Goal: Task Accomplishment & Management: Complete application form

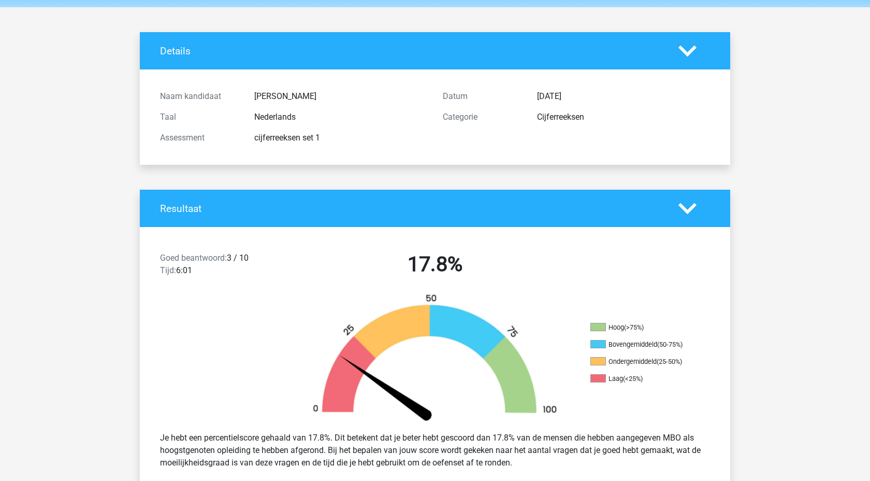
scroll to position [38, 0]
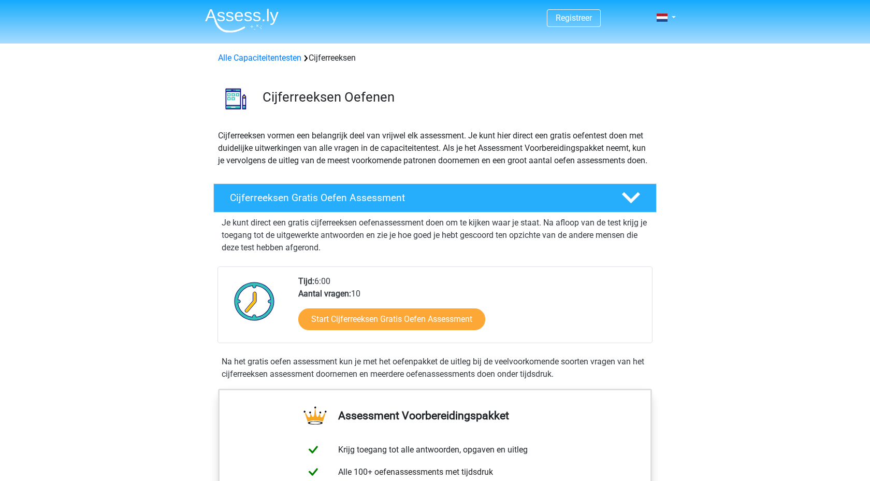
scroll to position [43, 0]
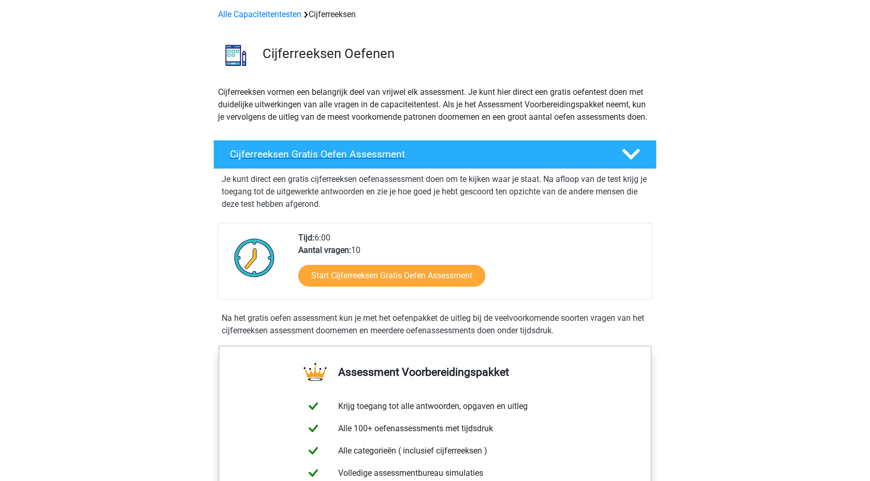
click at [472, 160] on h4 "Cijferreeksen Gratis Oefen Assessment" at bounding box center [417, 154] width 375 height 12
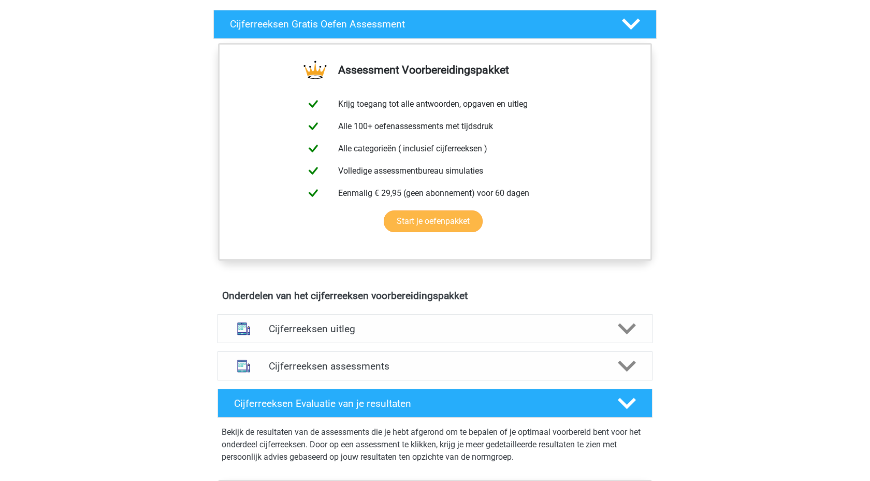
scroll to position [0, 0]
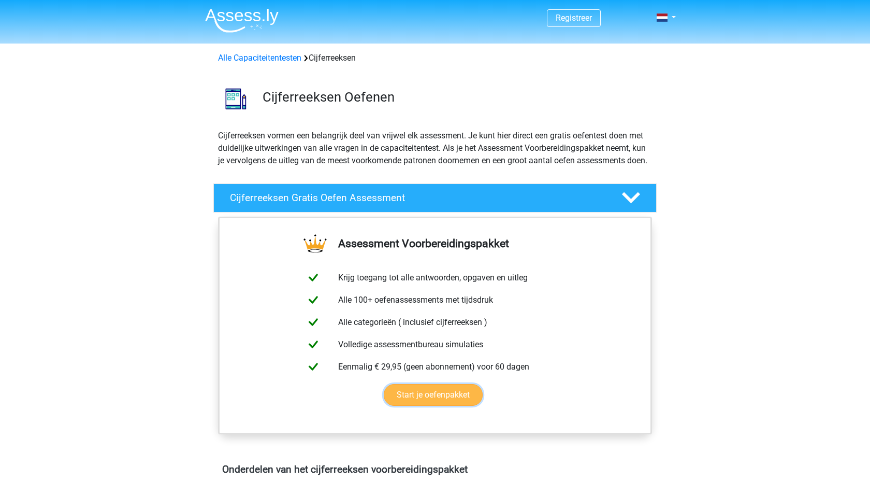
click at [453, 405] on link "Start je oefenpakket" at bounding box center [433, 395] width 99 height 22
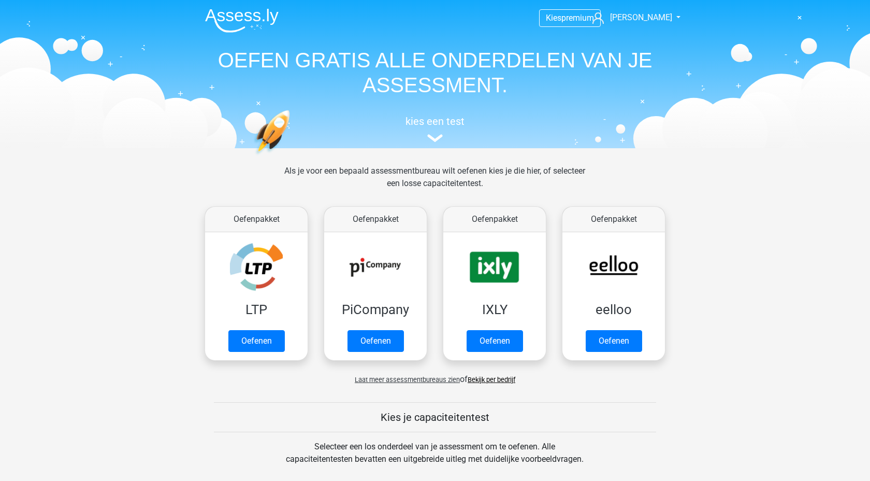
scroll to position [360, 0]
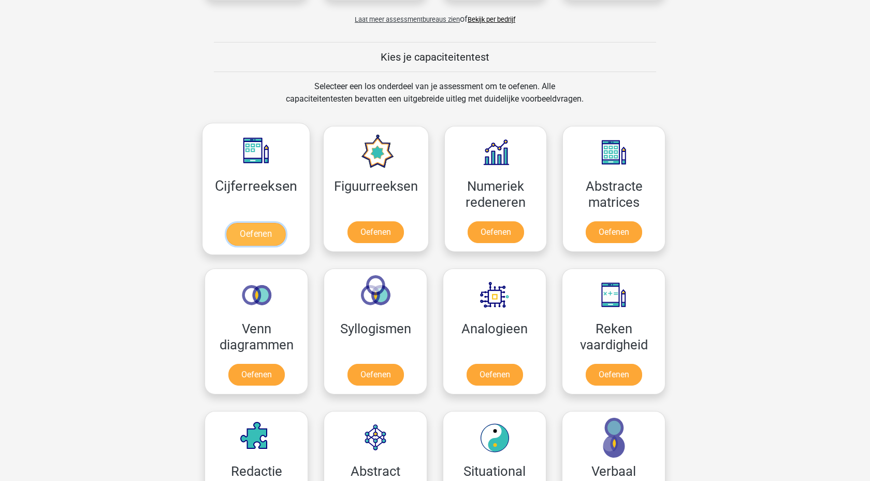
click at [256, 223] on link "Oefenen" at bounding box center [255, 234] width 59 height 23
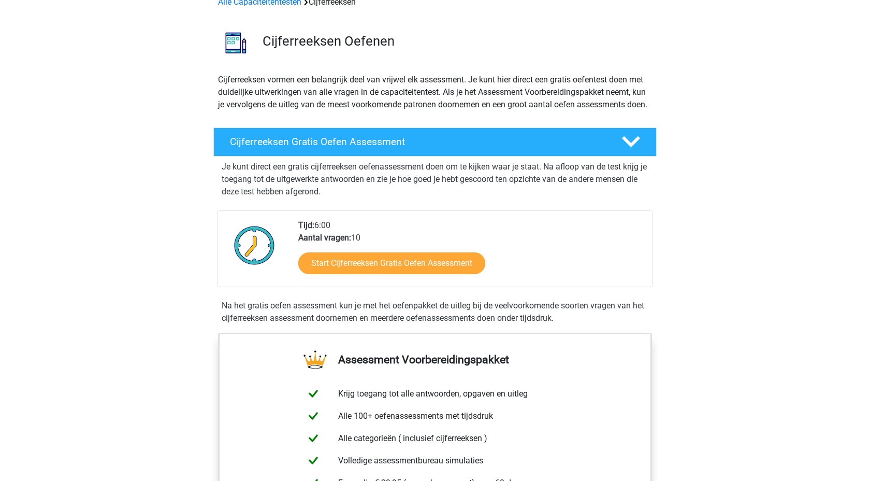
scroll to position [63, 0]
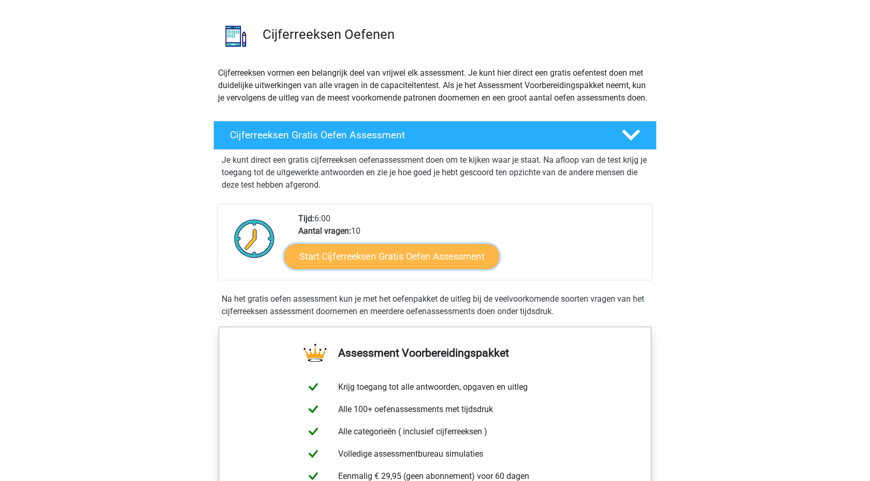
click at [356, 268] on link "Start Cijferreeksen Gratis Oefen Assessment" at bounding box center [391, 255] width 215 height 25
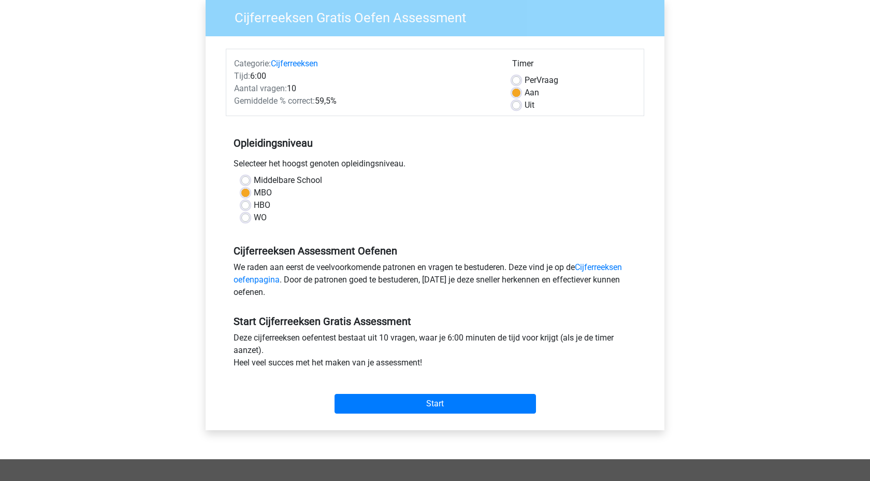
scroll to position [89, 0]
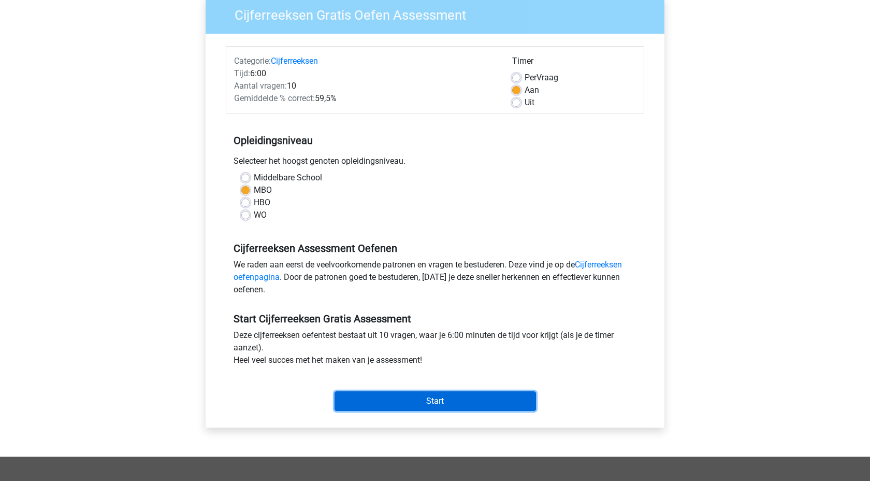
click at [417, 398] on input "Start" at bounding box center [435, 401] width 201 height 20
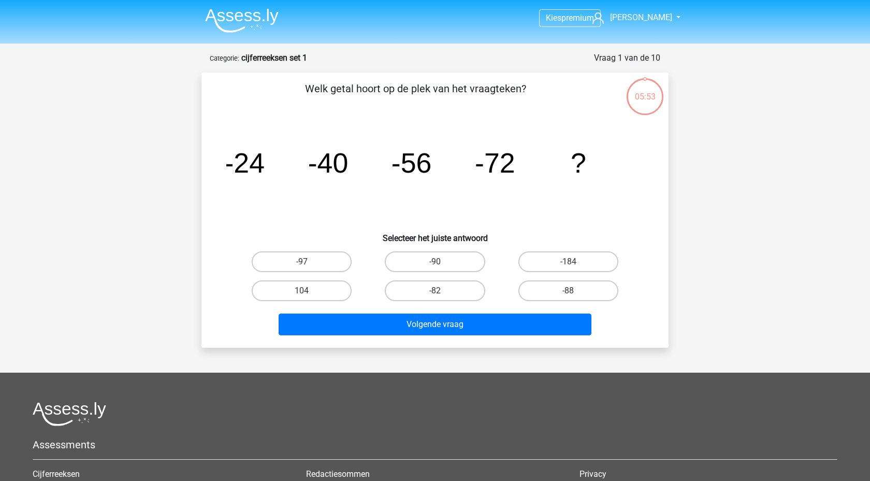
click at [584, 279] on div "-88" at bounding box center [568, 290] width 133 height 29
click at [575, 282] on label "-88" at bounding box center [568, 290] width 100 height 21
click at [575, 291] on input "-88" at bounding box center [571, 294] width 7 height 7
radio input "true"
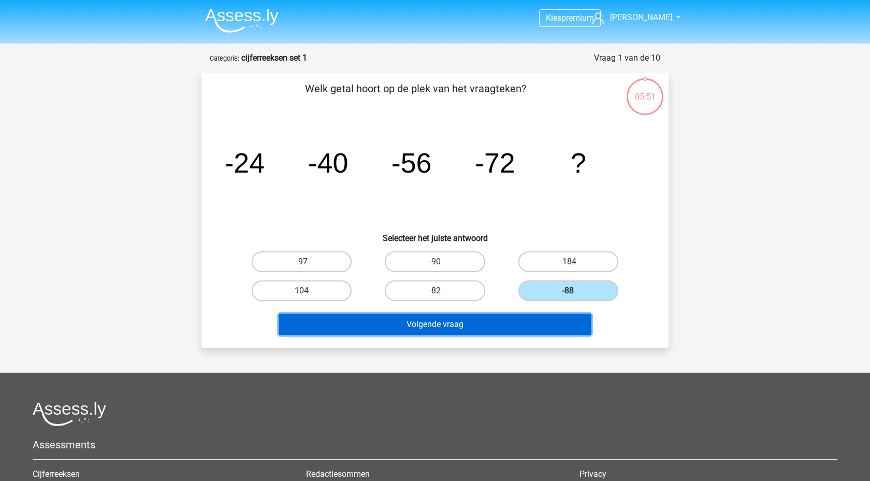
click at [451, 321] on button "Volgende vraag" at bounding box center [435, 324] width 313 height 22
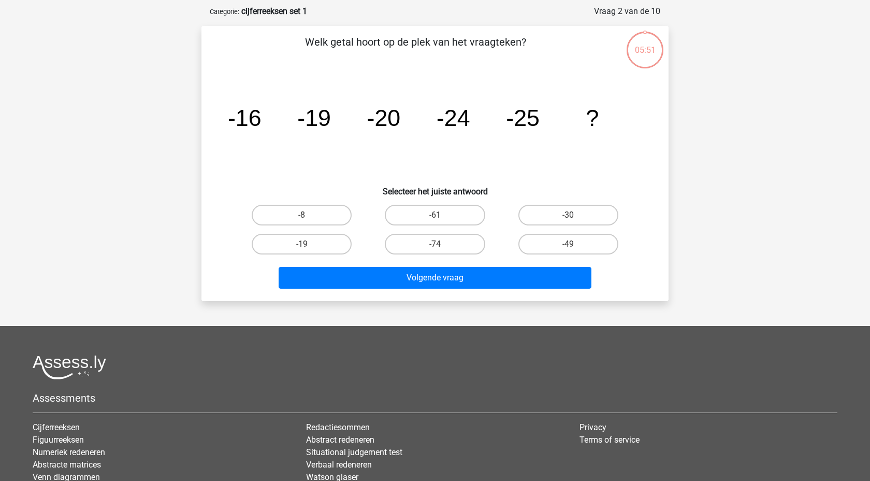
scroll to position [52, 0]
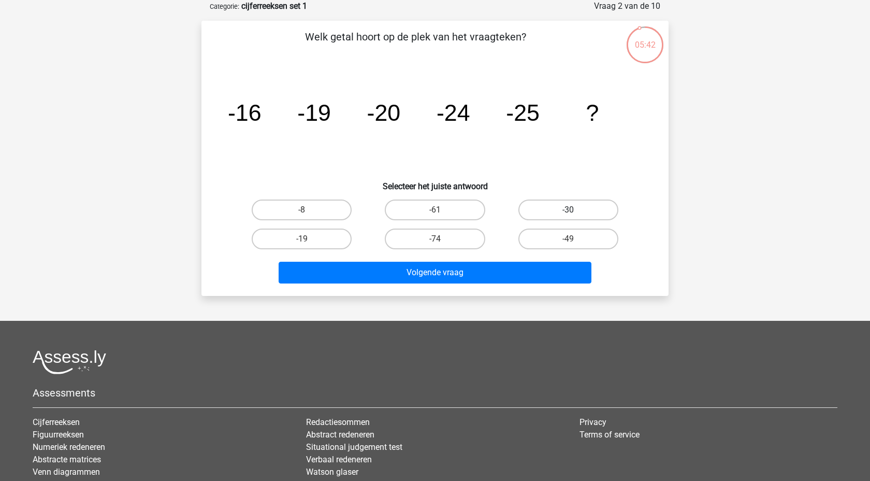
click at [573, 204] on label "-30" at bounding box center [568, 209] width 100 height 21
click at [573, 210] on input "-30" at bounding box center [571, 213] width 7 height 7
radio input "true"
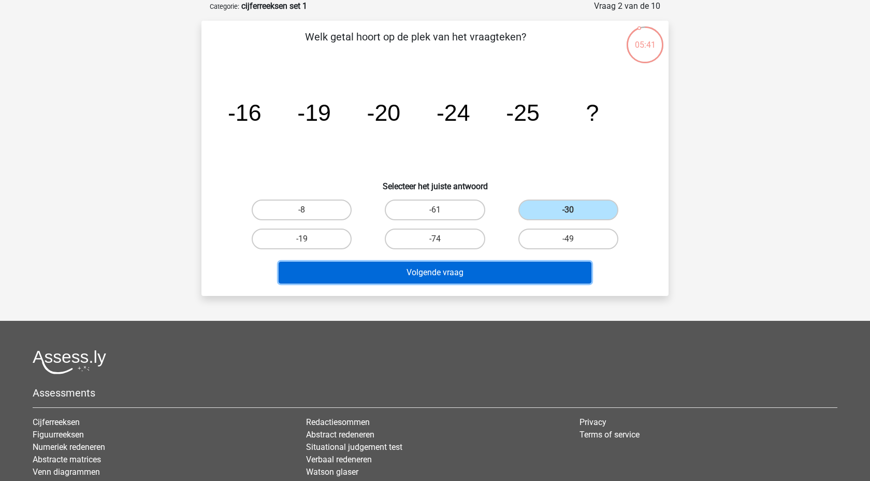
click at [455, 273] on button "Volgende vraag" at bounding box center [435, 273] width 313 height 22
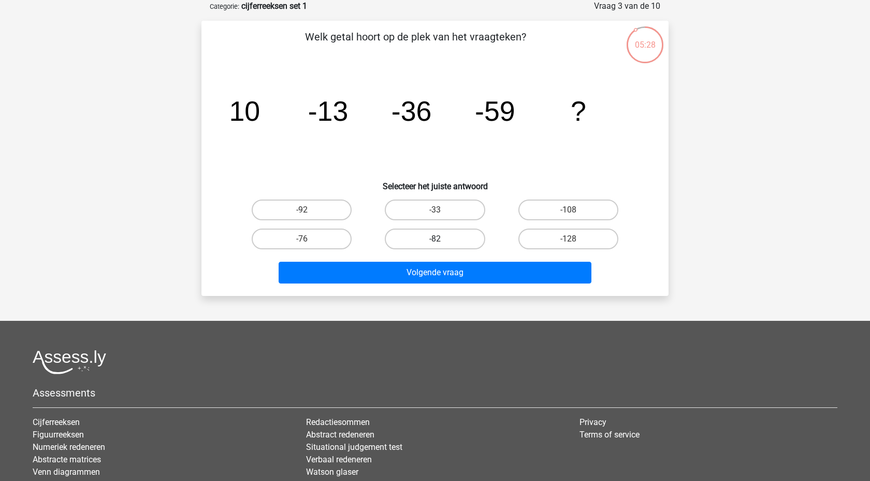
click at [440, 233] on label "-82" at bounding box center [435, 238] width 100 height 21
click at [440, 239] on input "-82" at bounding box center [438, 242] width 7 height 7
radio input "true"
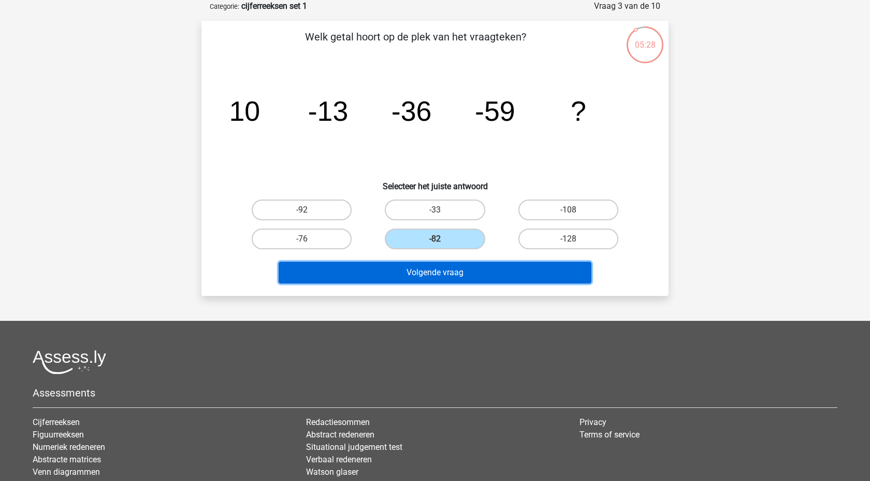
click at [438, 274] on button "Volgende vraag" at bounding box center [435, 273] width 313 height 22
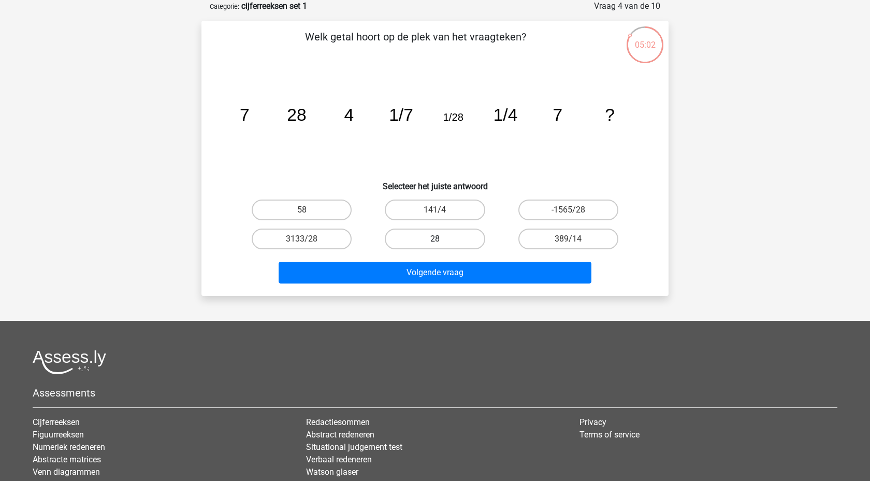
click at [427, 238] on label "28" at bounding box center [435, 238] width 100 height 21
click at [435, 239] on input "28" at bounding box center [438, 242] width 7 height 7
radio input "true"
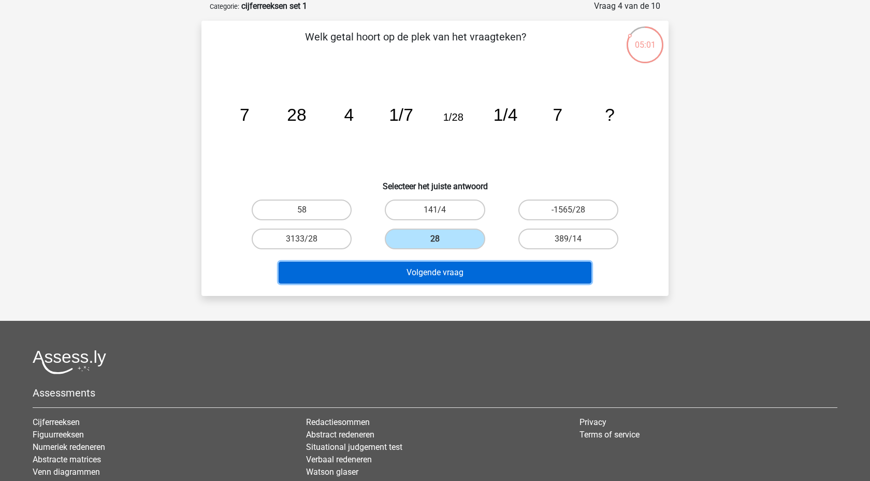
click at [418, 275] on button "Volgende vraag" at bounding box center [435, 273] width 313 height 22
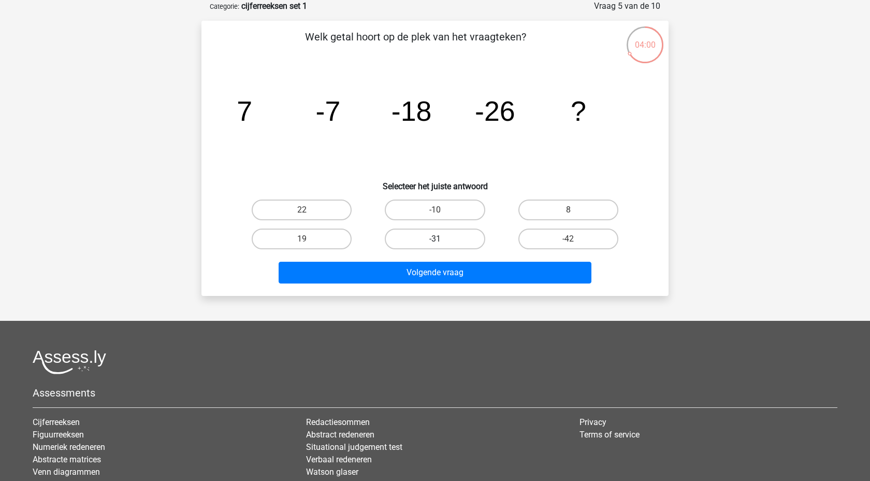
click at [443, 238] on label "-31" at bounding box center [435, 238] width 100 height 21
click at [442, 239] on input "-31" at bounding box center [438, 242] width 7 height 7
radio input "true"
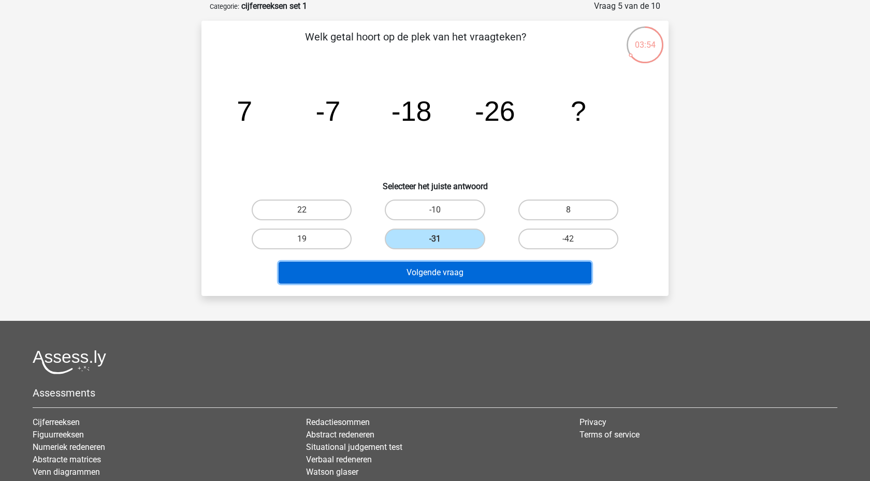
click at [439, 269] on button "Volgende vraag" at bounding box center [435, 273] width 313 height 22
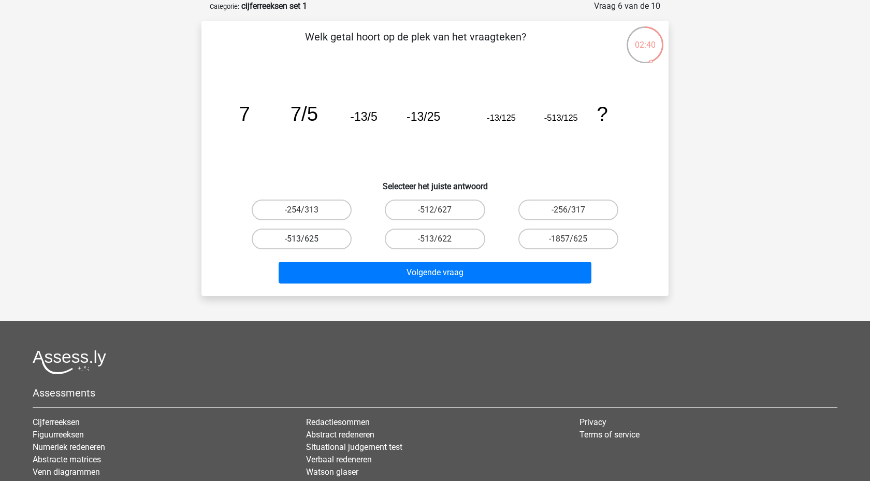
click at [320, 243] on label "-513/625" at bounding box center [302, 238] width 100 height 21
click at [309, 243] on input "-513/625" at bounding box center [305, 242] width 7 height 7
radio input "true"
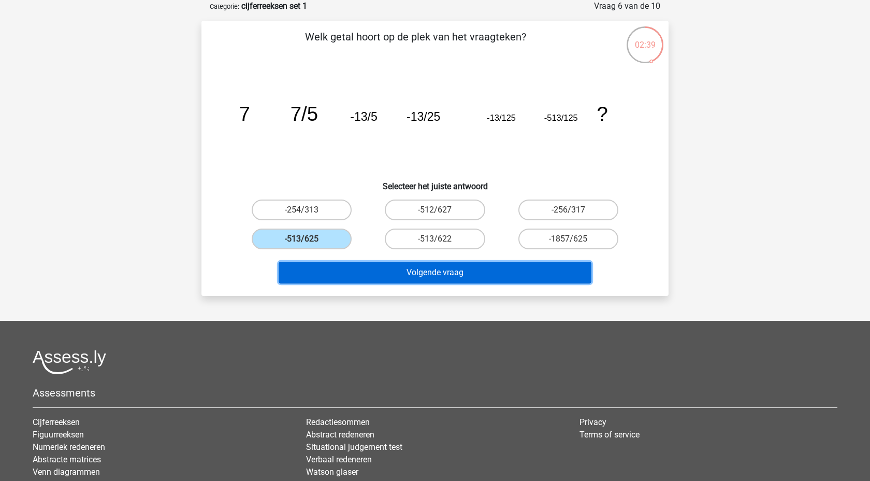
click at [391, 272] on button "Volgende vraag" at bounding box center [435, 273] width 313 height 22
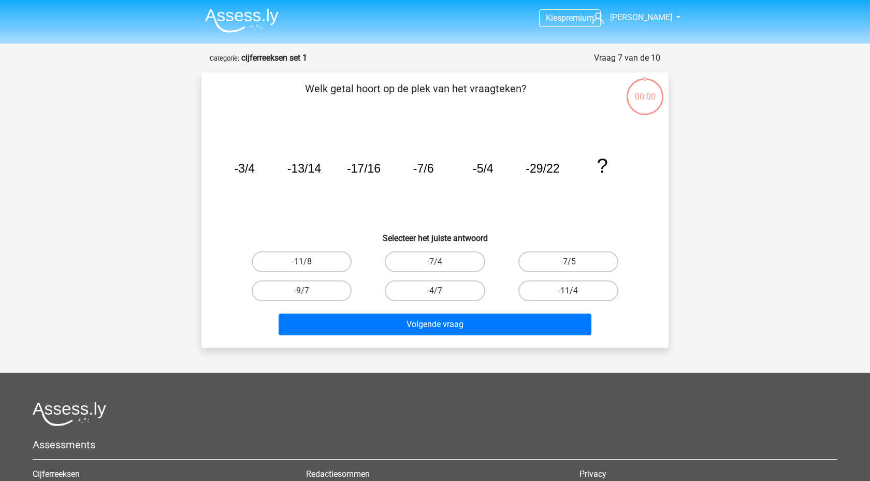
scroll to position [52, 0]
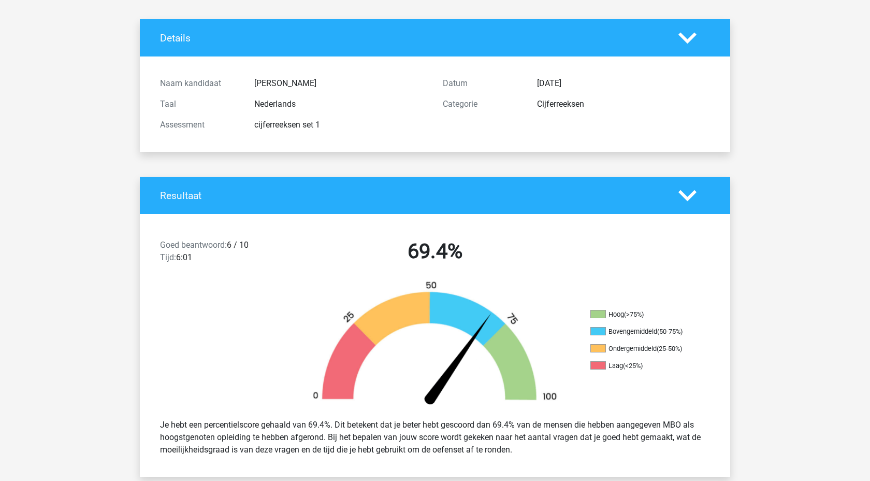
scroll to position [54, 0]
